Goal: Information Seeking & Learning: Compare options

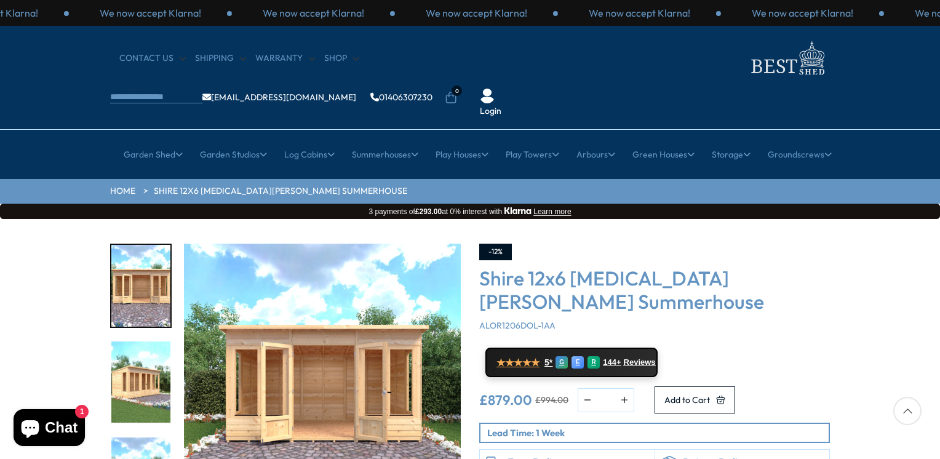
drag, startPoint x: 939, startPoint y: 49, endPoint x: 939, endPoint y: 201, distance: 151.9
drag, startPoint x: 939, startPoint y: 201, endPoint x: 864, endPoint y: 233, distance: 82.1
click at [864, 233] on div "Click To Expand Click To Expand Click To Expand Click To Expand Click To Expand…" at bounding box center [470, 405] width 940 height 372
click at [864, 351] on div "Click To Expand Click To Expand Click To Expand Click To Expand Click To Expand…" at bounding box center [470, 405] width 940 height 372
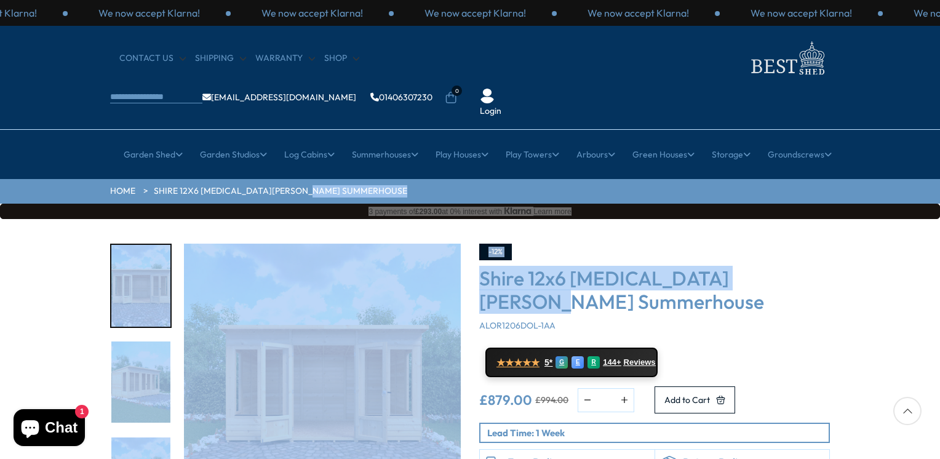
drag, startPoint x: 939, startPoint y: 154, endPoint x: 942, endPoint y: 236, distance: 81.2
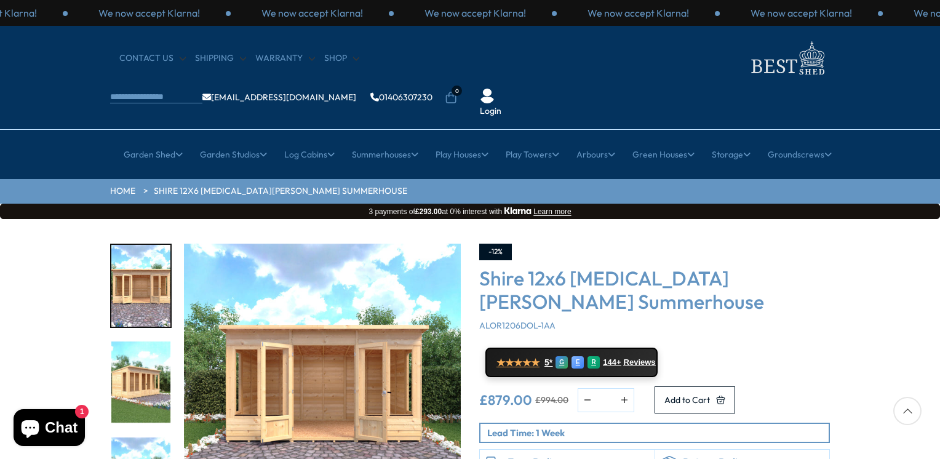
click at [797, 266] on div "Shire 12x6 Alora Pent Summerhouse ALOR1206DOL-1AA" at bounding box center [654, 298] width 351 height 65
click at [637, 266] on h3 "Shire 12x6 [MEDICAL_DATA][PERSON_NAME] Summerhouse" at bounding box center [654, 289] width 351 height 47
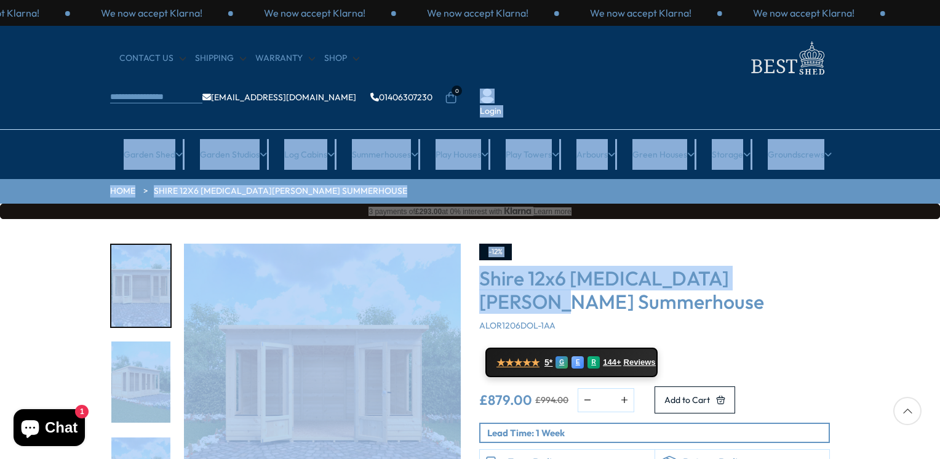
drag, startPoint x: 939, startPoint y: 73, endPoint x: 931, endPoint y: 244, distance: 170.6
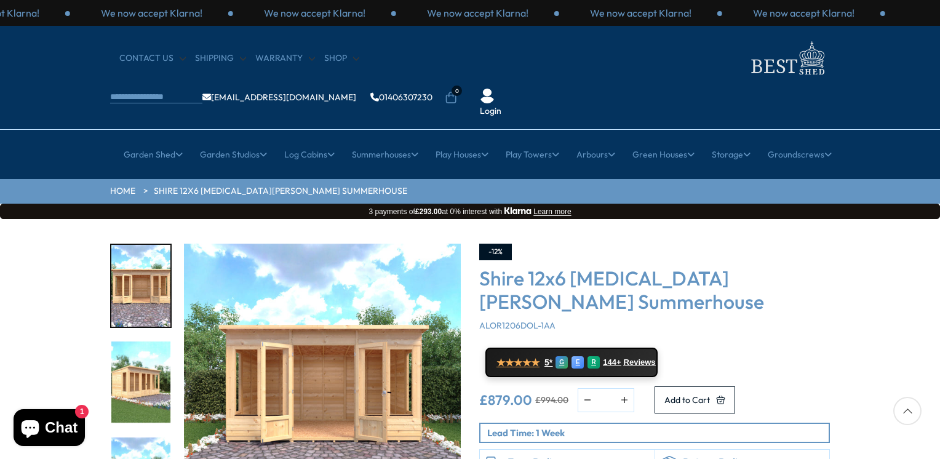
click at [885, 375] on div "Click To Expand Click To Expand Click To Expand Click To Expand Click To Expand…" at bounding box center [470, 405] width 940 height 372
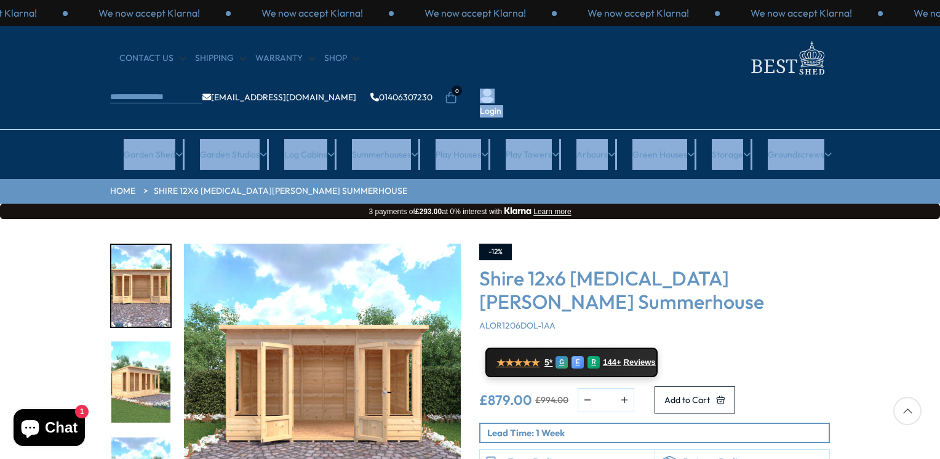
drag, startPoint x: 939, startPoint y: 95, endPoint x: 929, endPoint y: 39, distance: 56.9
click at [929, 39] on header "We now accept Klarna! We now accept Klarna! We now accept Klarna! We now accept…" at bounding box center [470, 89] width 940 height 179
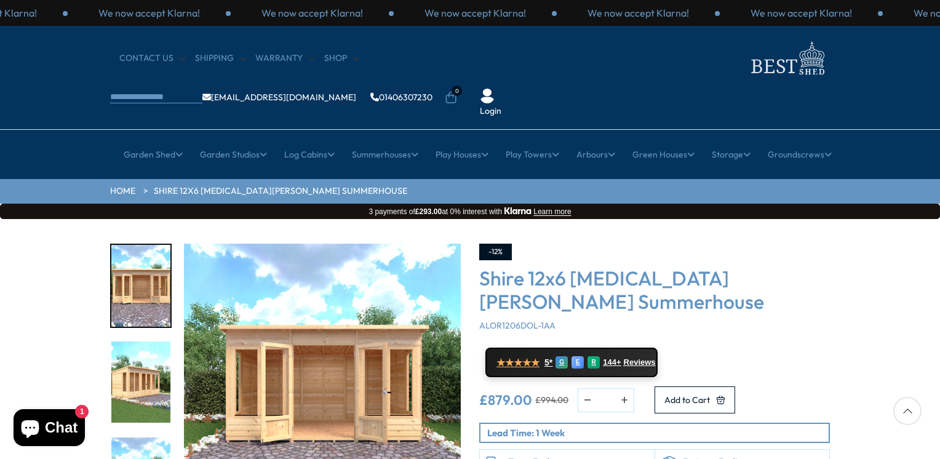
click at [847, 256] on div "Click To Expand Click To Expand Click To Expand Click To Expand Click To Expand…" at bounding box center [470, 405] width 940 height 372
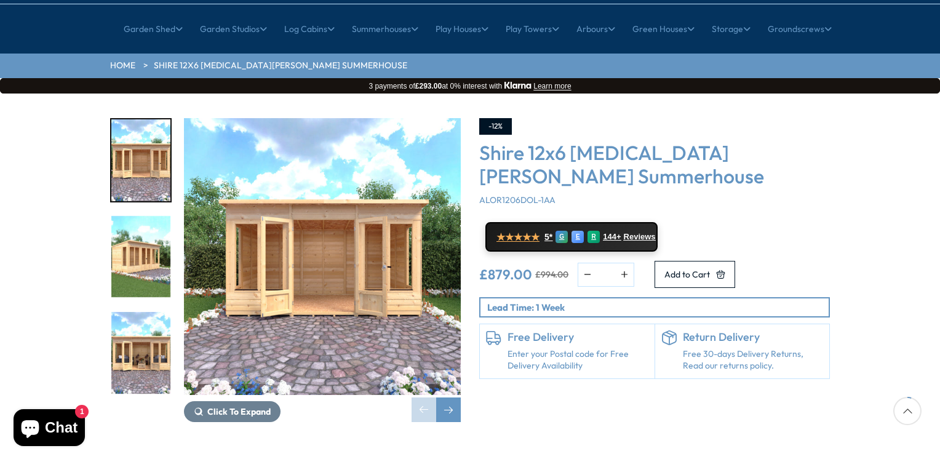
scroll to position [124, 0]
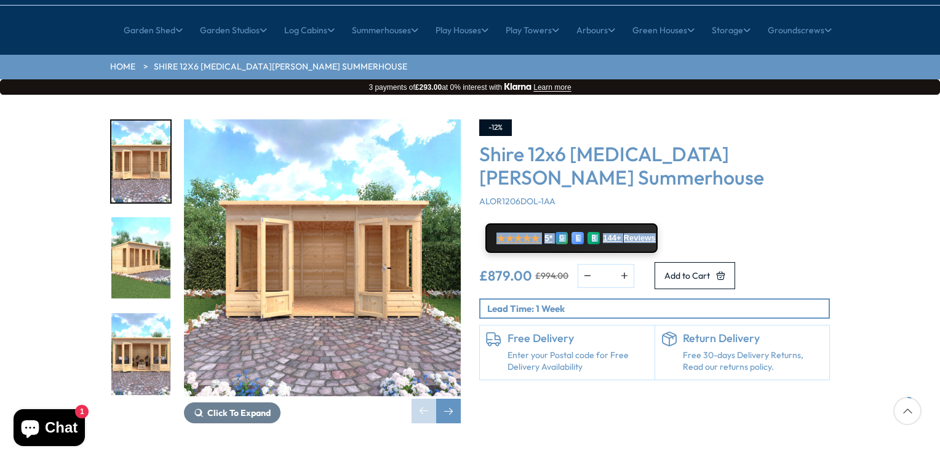
drag, startPoint x: 934, startPoint y: 166, endPoint x: 939, endPoint y: 108, distance: 58.7
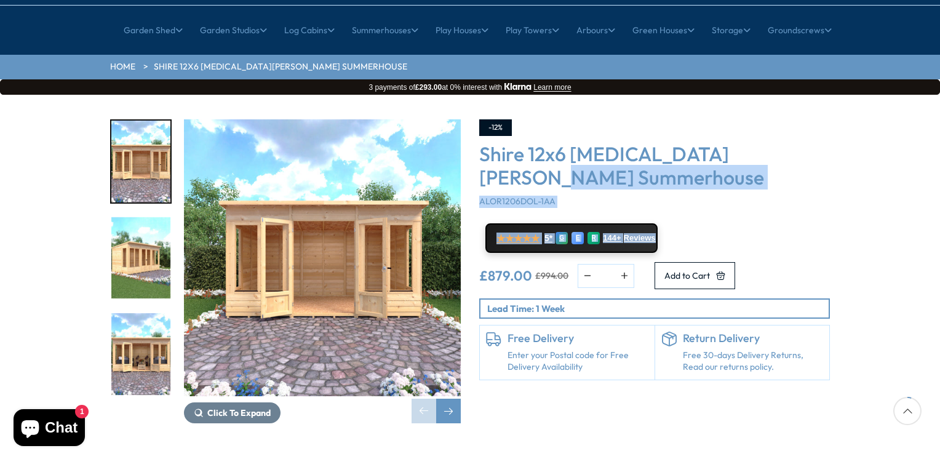
drag, startPoint x: 939, startPoint y: 108, endPoint x: 902, endPoint y: 174, distance: 76.0
click at [902, 174] on div "Click To Expand Click To Expand Click To Expand Click To Expand Click To Expand…" at bounding box center [470, 281] width 940 height 372
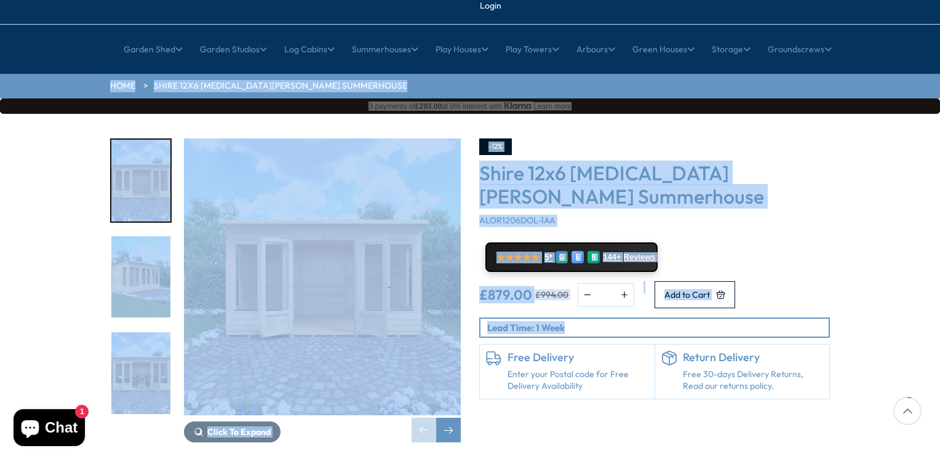
scroll to position [0, 0]
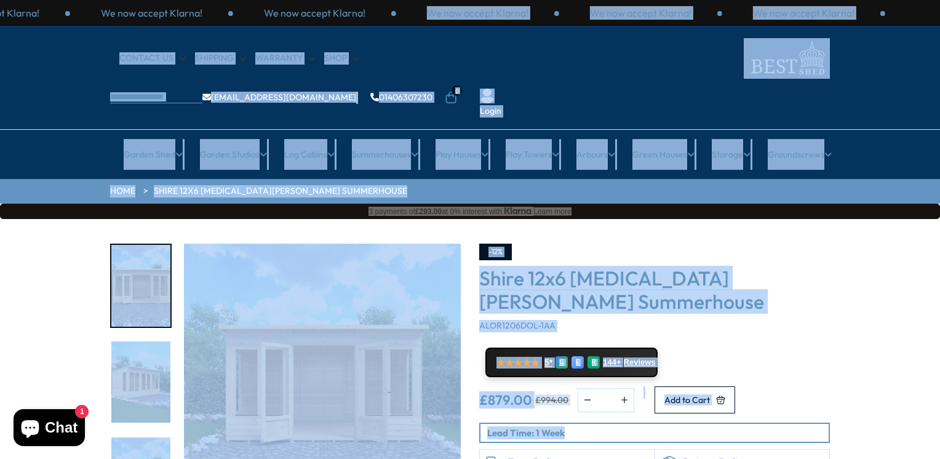
drag, startPoint x: 915, startPoint y: 180, endPoint x: 942, endPoint y: -46, distance: 227.3
click at [900, 244] on div "Click To Expand Click To Expand Click To Expand Click To Expand Click To Expand…" at bounding box center [470, 405] width 940 height 372
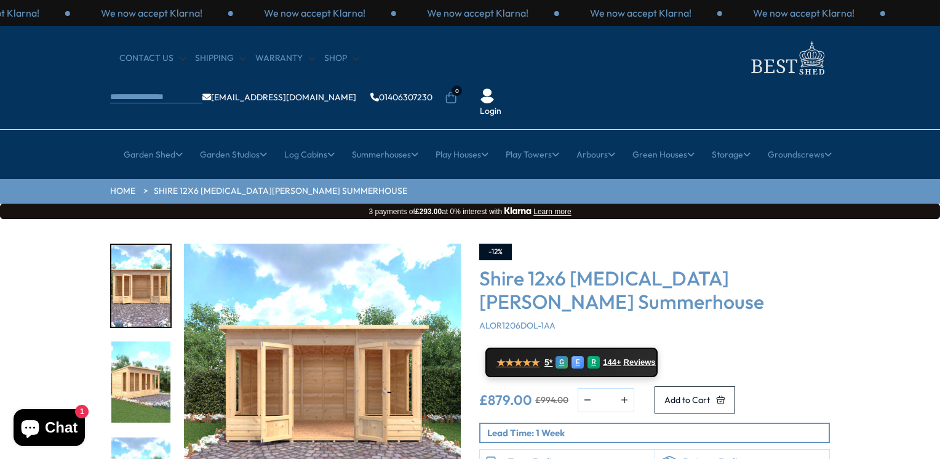
click at [898, 241] on div "Click To Expand Click To Expand Click To Expand Click To Expand Click To Expand…" at bounding box center [470, 405] width 940 height 372
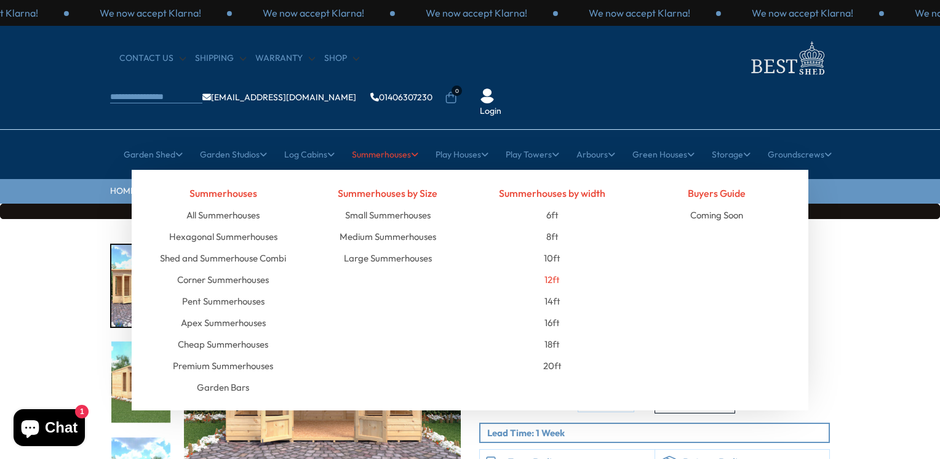
click at [551, 269] on link "12ft" at bounding box center [551, 280] width 15 height 22
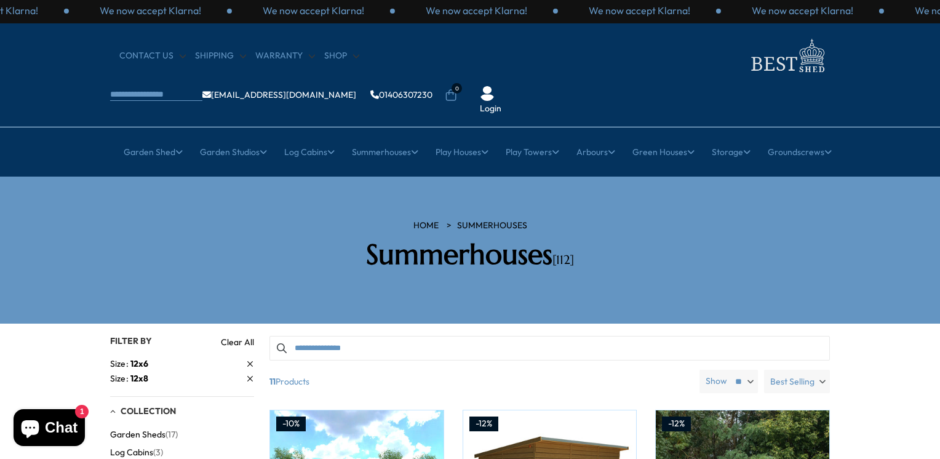
scroll to position [2, 0]
click at [140, 373] on span "12x8" at bounding box center [139, 378] width 18 height 11
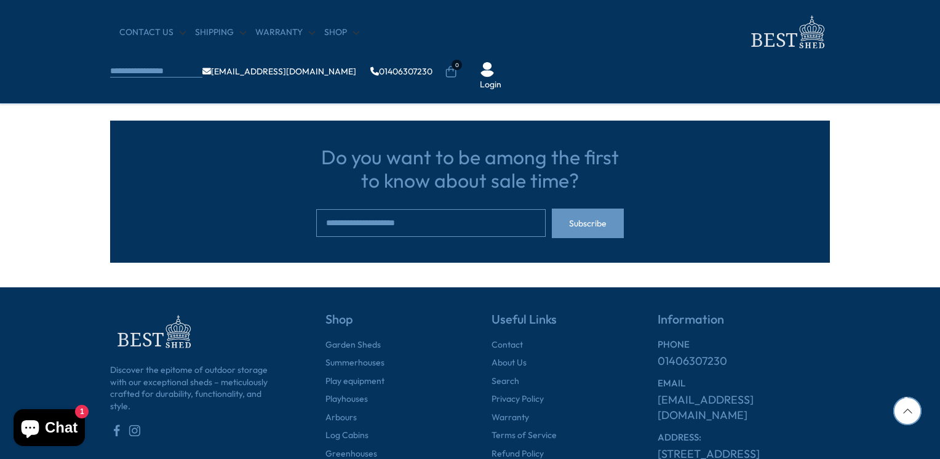
scroll to position [984, 0]
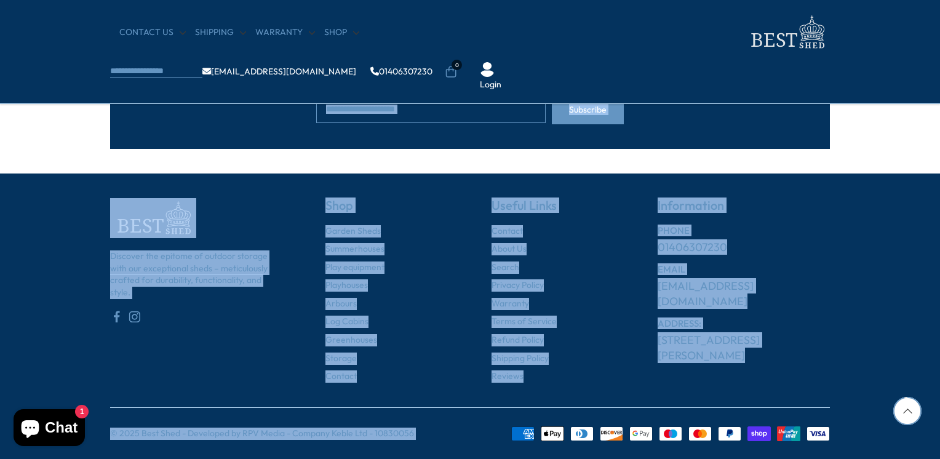
drag, startPoint x: 901, startPoint y: 324, endPoint x: 862, endPoint y: 483, distance: 163.8
click at [882, 103] on section "Do you want to be among the first to know about sale time? Subscribe" at bounding box center [470, 56] width 940 height 185
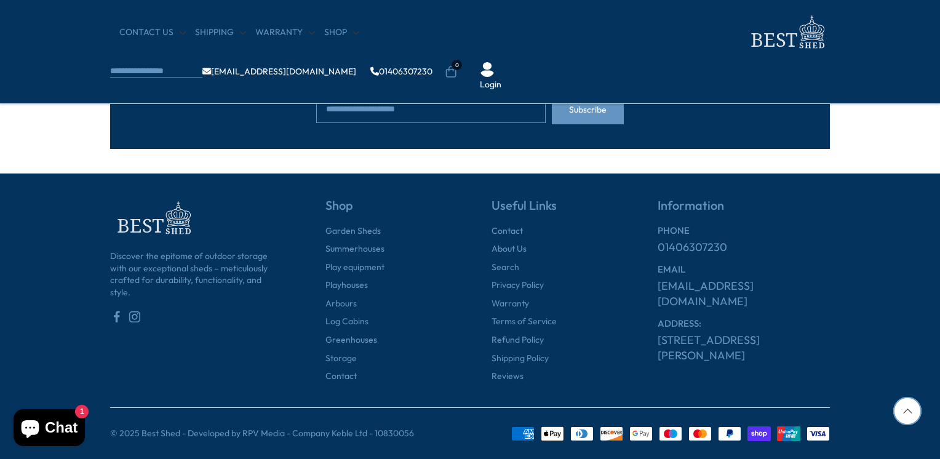
drag, startPoint x: 880, startPoint y: 135, endPoint x: 880, endPoint y: 109, distance: 25.2
click at [880, 109] on section "Do you want to be among the first to know about sale time? Subscribe" at bounding box center [470, 56] width 940 height 185
drag, startPoint x: 895, startPoint y: 131, endPoint x: 891, endPoint y: 88, distance: 43.3
click at [891, 92] on section "Do you want to be among the first to know about sale time? Subscribe" at bounding box center [470, 56] width 940 height 185
click at [886, 106] on section "Do you want to be among the first to know about sale time? Subscribe" at bounding box center [470, 56] width 940 height 185
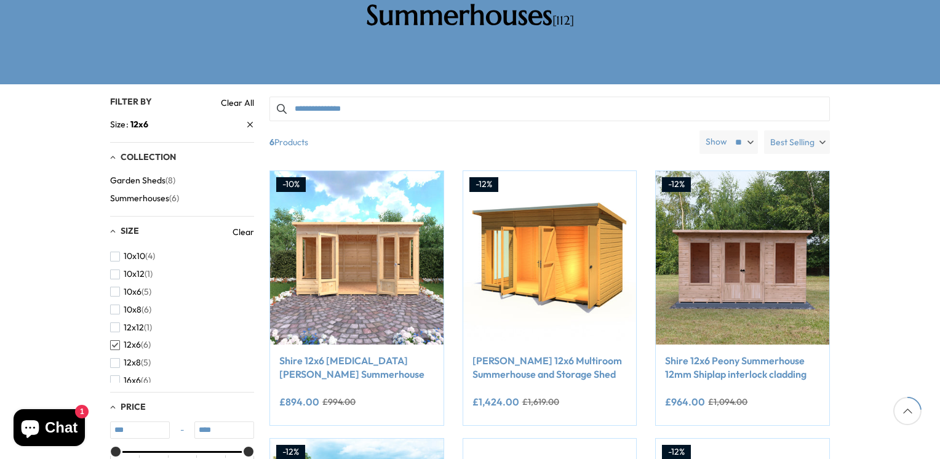
scroll to position [243, 0]
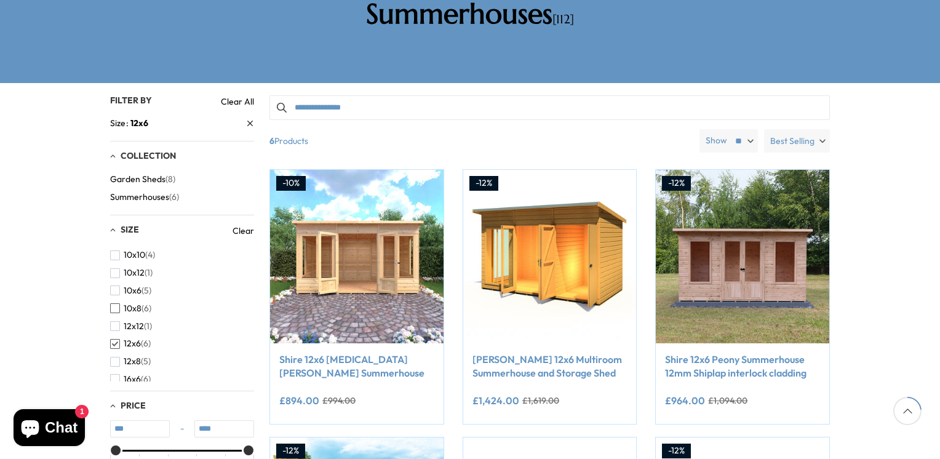
click at [125, 303] on span "10x8" at bounding box center [133, 308] width 18 height 10
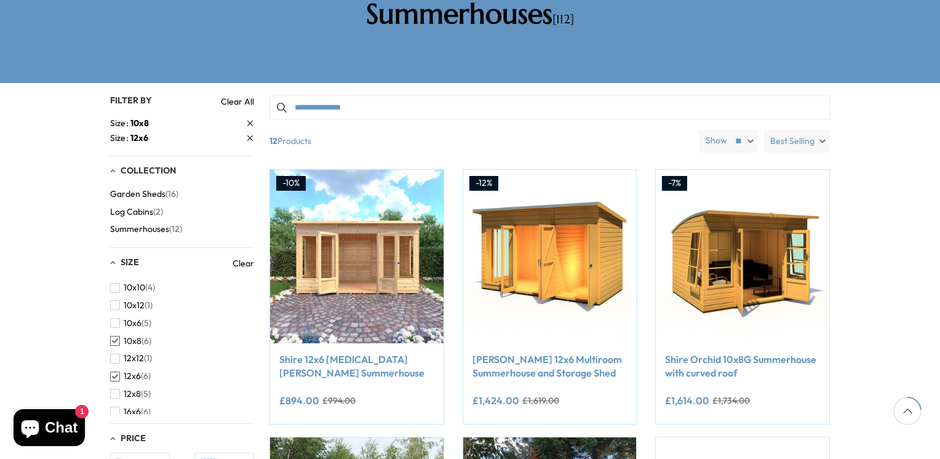
click at [118, 372] on span "button" at bounding box center [115, 377] width 10 height 10
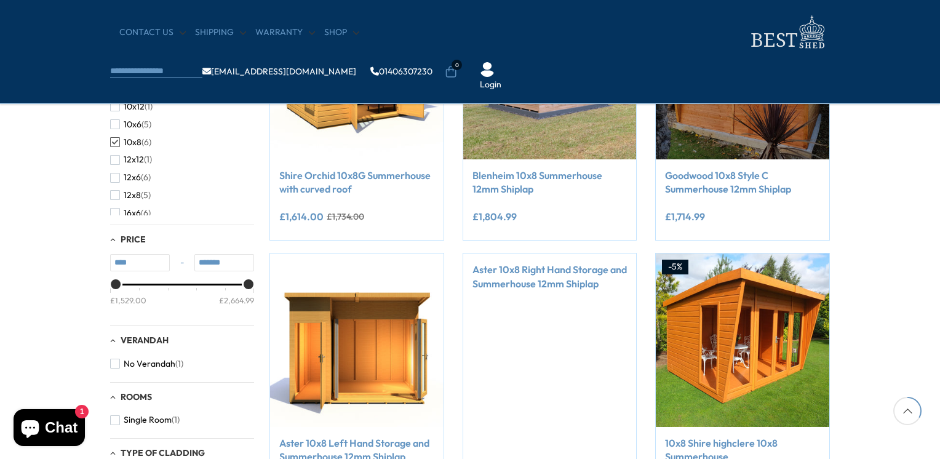
scroll to position [322, 0]
click at [111, 141] on span "button" at bounding box center [115, 143] width 10 height 10
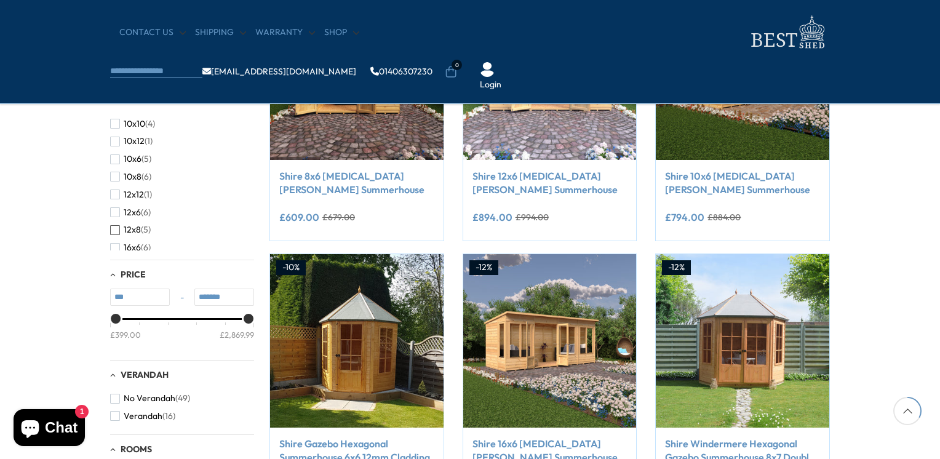
click at [120, 230] on button "12x8 (5)" at bounding box center [130, 230] width 41 height 18
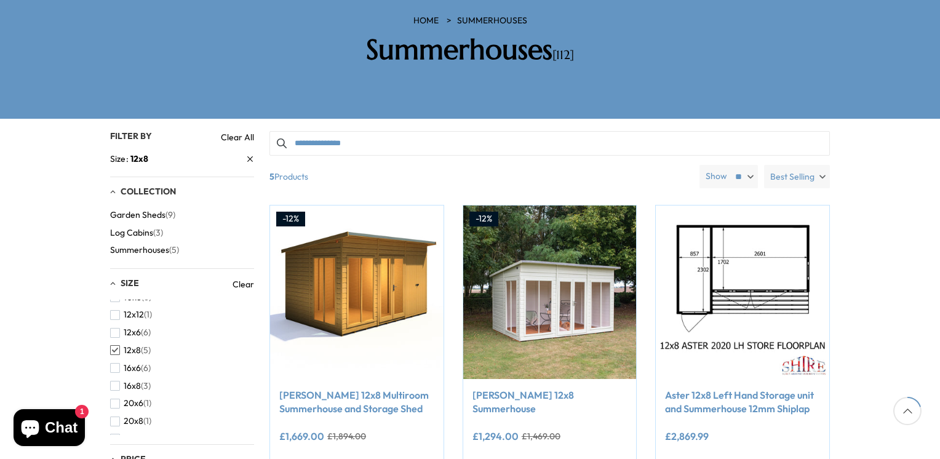
scroll to position [66, 0]
click at [116, 308] on span "button" at bounding box center [115, 313] width 10 height 10
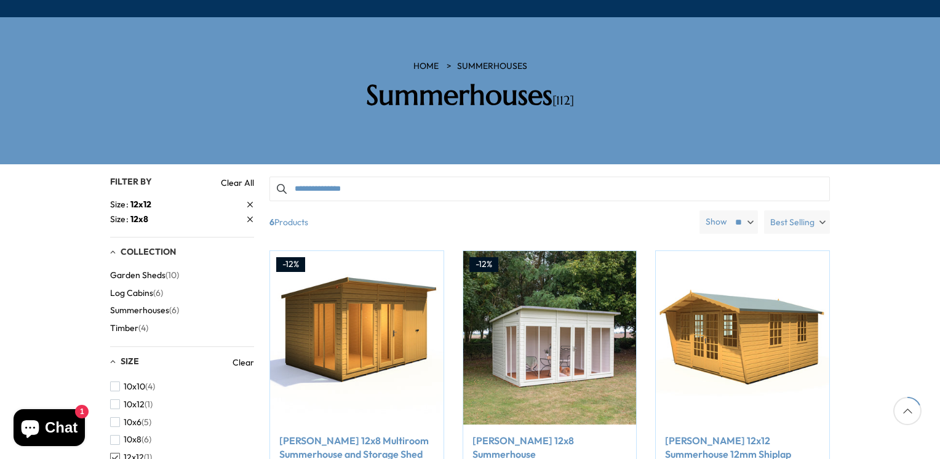
scroll to position [197, 0]
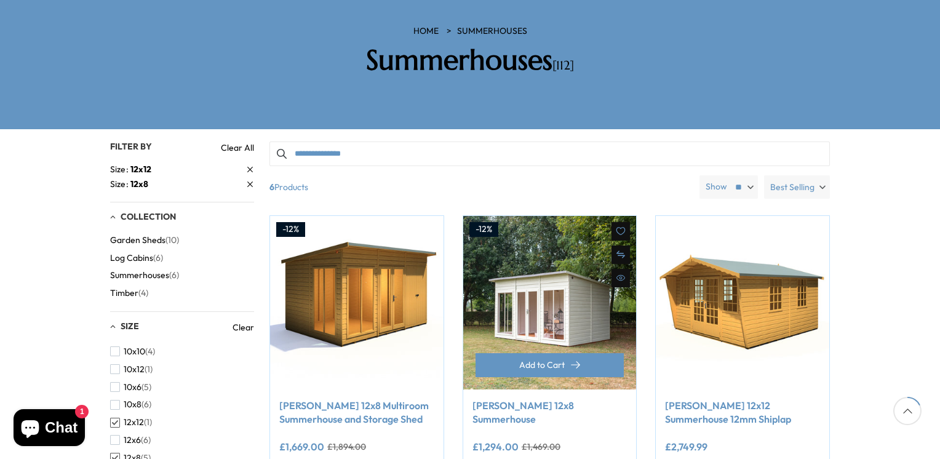
click at [530, 255] on img at bounding box center [549, 302] width 173 height 173
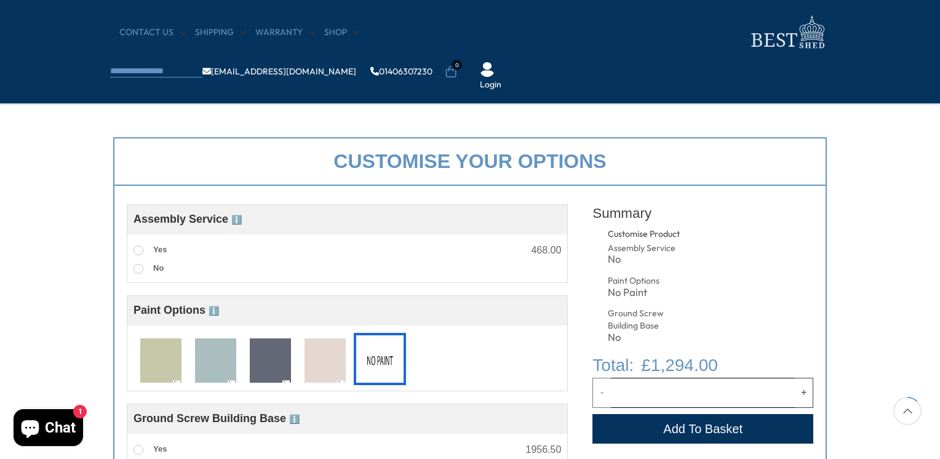
scroll to position [386, 0]
